Goal: Task Accomplishment & Management: Manage account settings

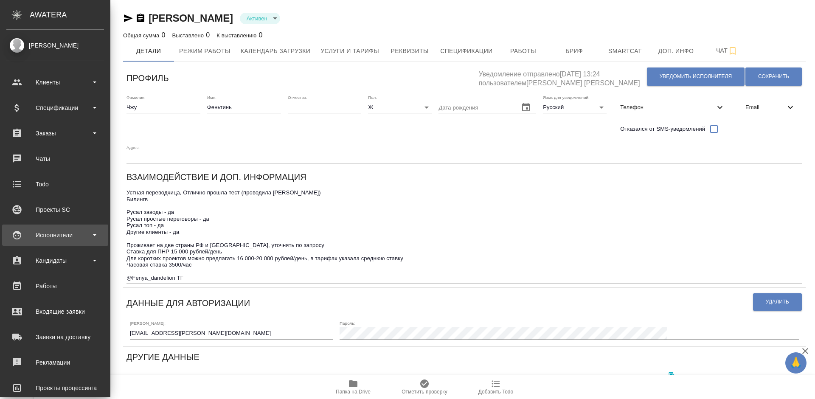
click at [70, 235] on div "Исполнители" at bounding box center [55, 235] width 98 height 13
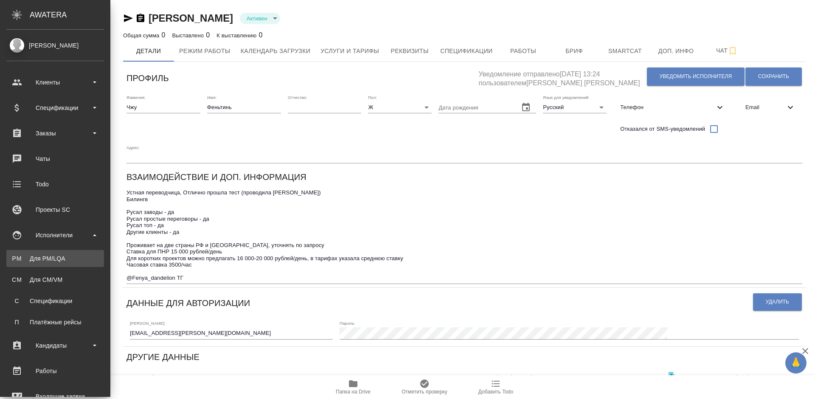
click at [71, 258] on div "Для PM/LQA" at bounding box center [55, 258] width 89 height 8
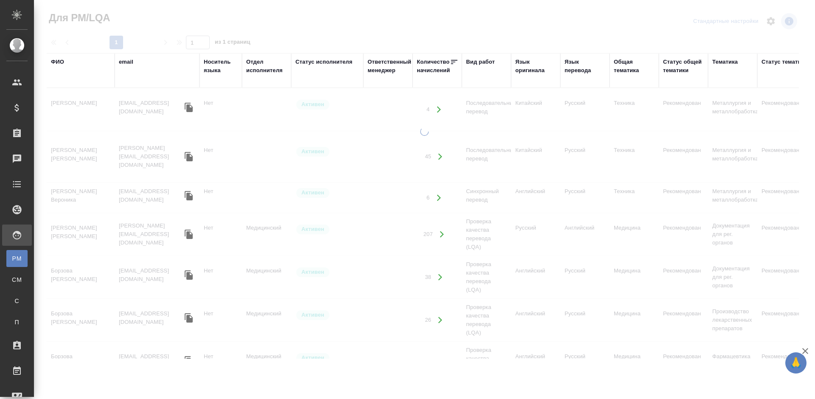
click at [63, 61] on div "ФИО" at bounding box center [57, 62] width 13 height 8
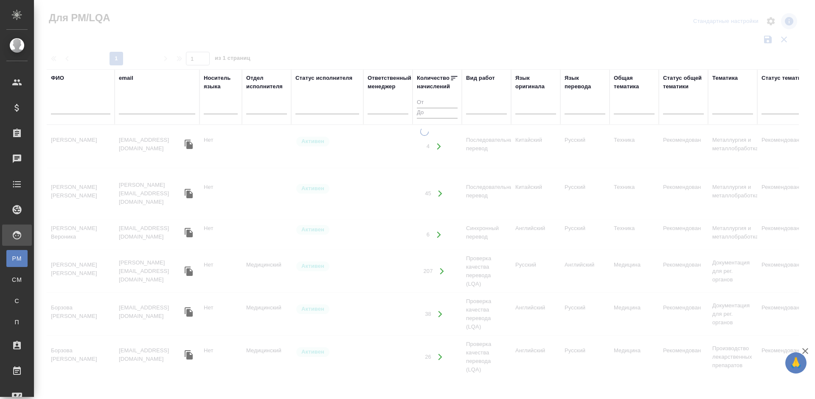
click at [85, 111] on input "text" at bounding box center [80, 109] width 59 height 11
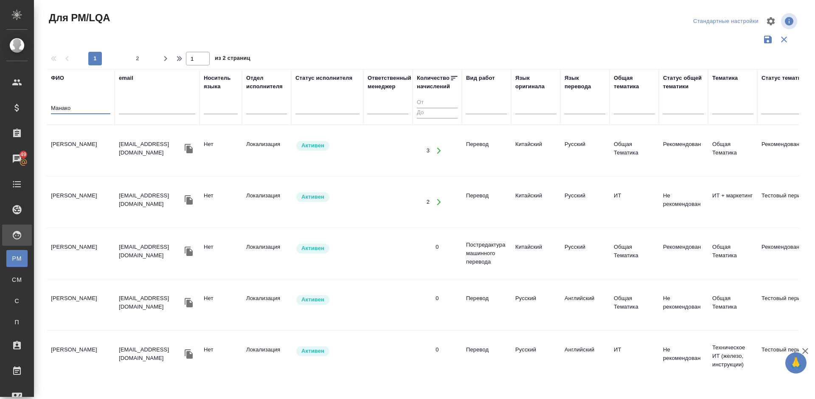
type input "Манако"
click at [91, 151] on td "[PERSON_NAME]" at bounding box center [81, 151] width 68 height 30
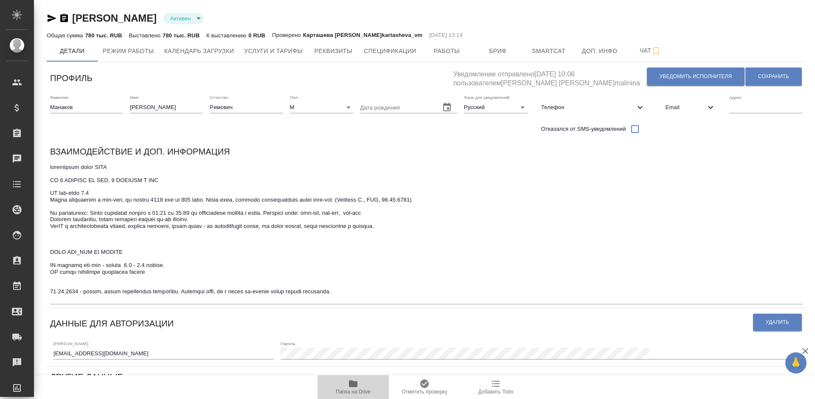
click at [356, 383] on icon "button" at bounding box center [353, 383] width 8 height 7
click at [585, 155] on div "Взаимодействие и доп. информация" at bounding box center [426, 153] width 752 height 17
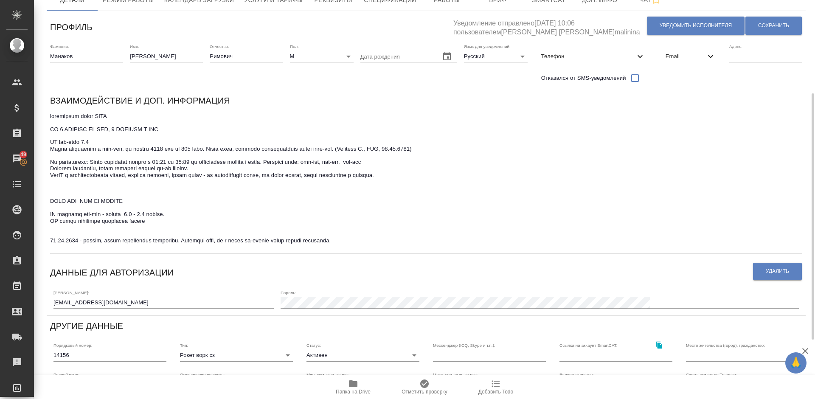
scroll to position [89, 0]
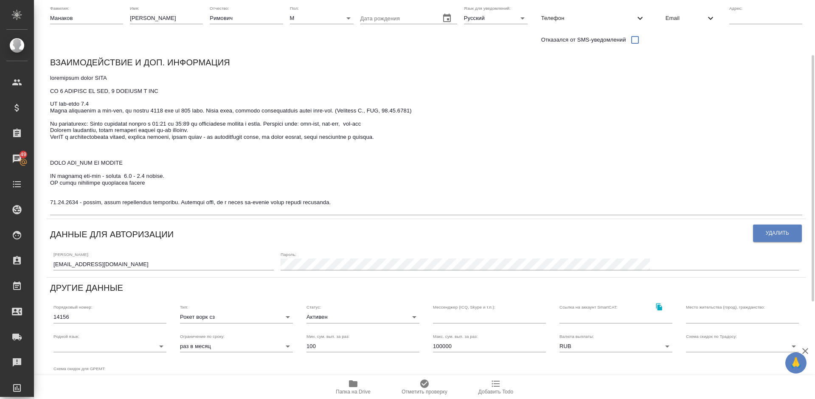
click at [699, 317] on input "text" at bounding box center [742, 317] width 113 height 12
type input "Уфа, РФ"
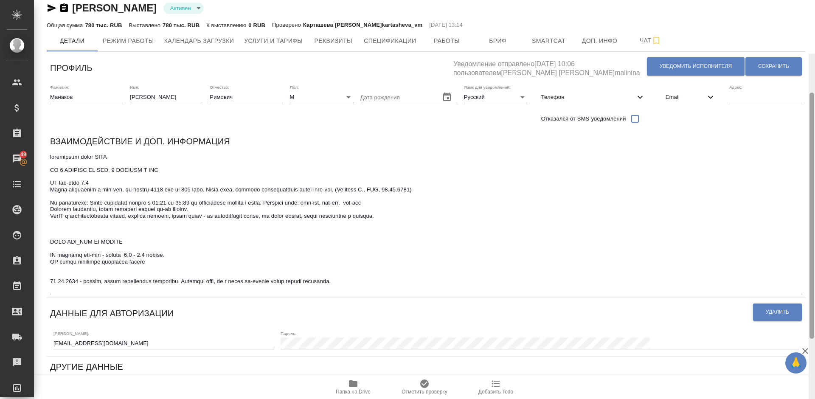
scroll to position [0, 0]
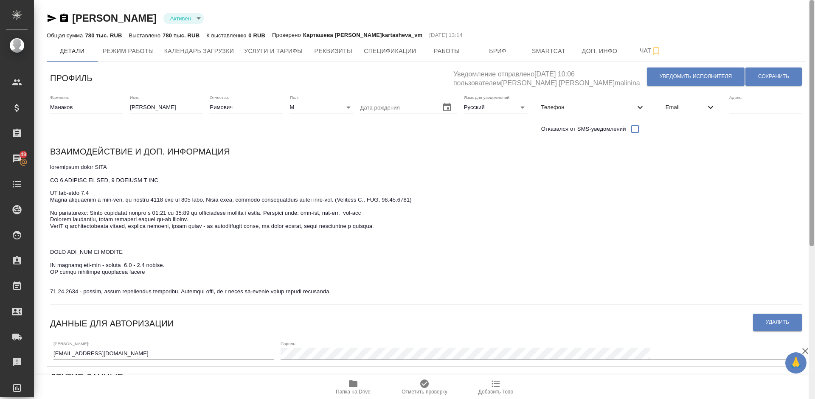
drag, startPoint x: 811, startPoint y: 208, endPoint x: 814, endPoint y: 106, distance: 102.3
click at [814, 106] on div at bounding box center [811, 199] width 6 height 399
click at [747, 106] on input "text" at bounding box center [765, 107] width 73 height 12
type input "Уфа"
click at [769, 76] on span "Сохранить" at bounding box center [773, 76] width 31 height 7
